Goal: Navigation & Orientation: Find specific page/section

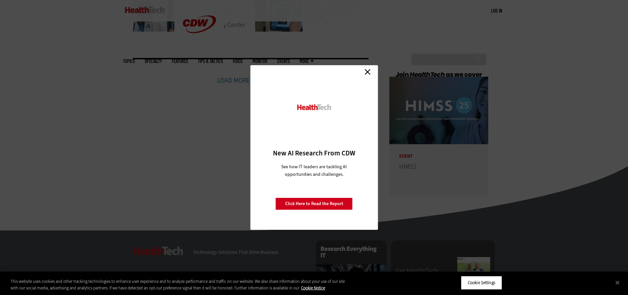
scroll to position [1665, 0]
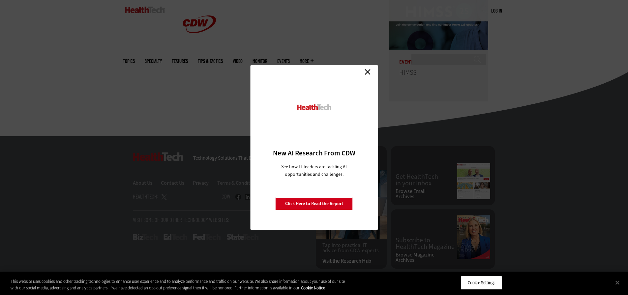
click at [367, 70] on link "Close" at bounding box center [368, 72] width 10 height 10
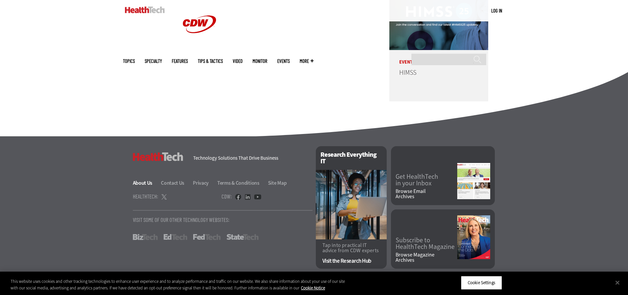
click at [142, 183] on link "About Us" at bounding box center [146, 183] width 27 height 7
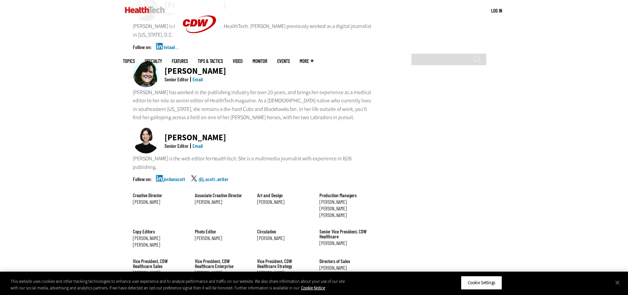
scroll to position [626, 0]
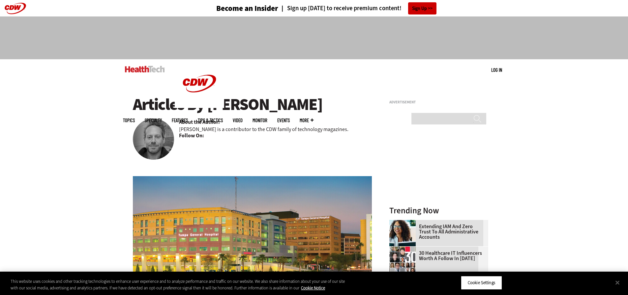
scroll to position [264, 0]
